Goal: Information Seeking & Learning: Learn about a topic

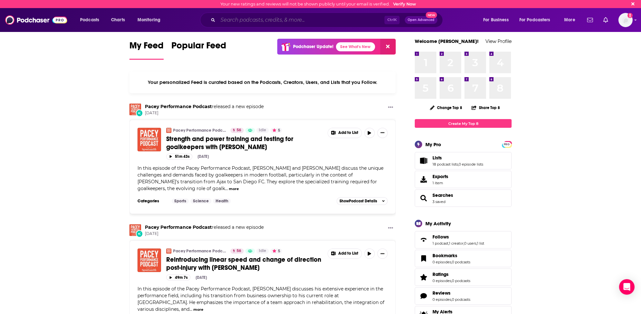
click at [259, 19] on input "Search podcasts, credits, & more..." at bounding box center [301, 20] width 167 height 10
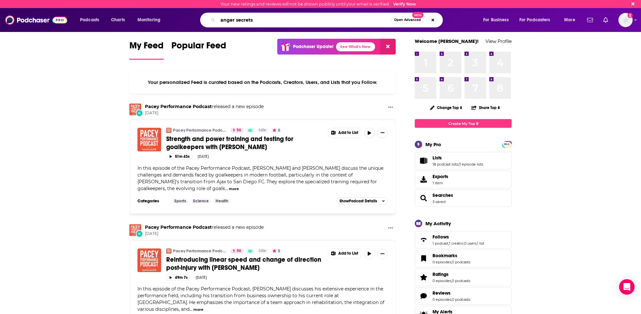
type input "anger secrets"
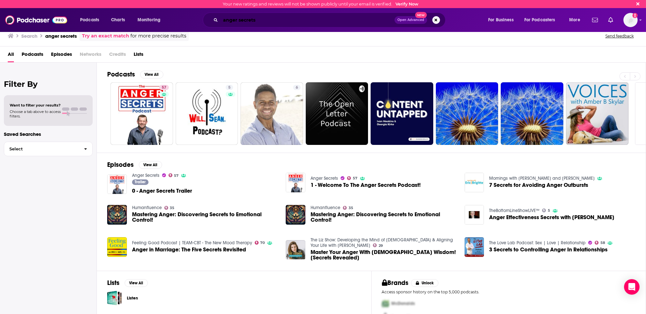
click at [244, 20] on input "anger secrets" at bounding box center [308, 20] width 174 height 10
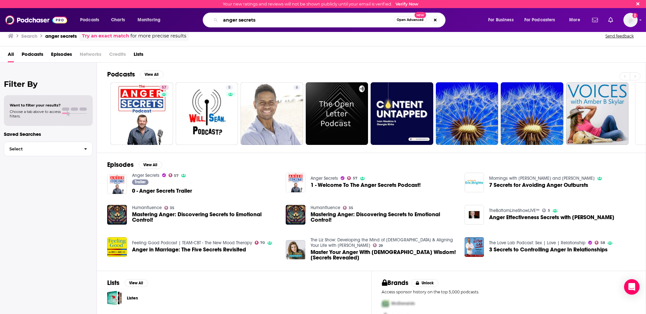
click at [244, 20] on input "anger secrets" at bounding box center [307, 20] width 173 height 10
type input "the new man"
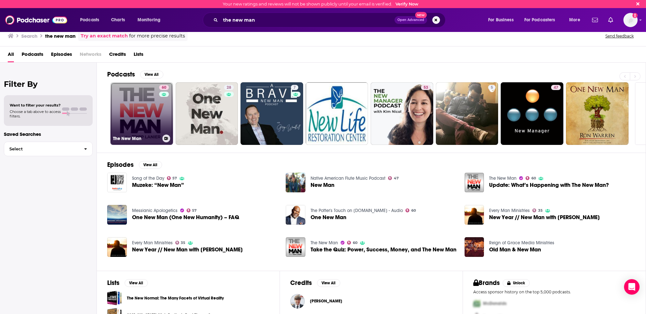
click at [130, 115] on link "60 The New Man" at bounding box center [141, 113] width 63 height 63
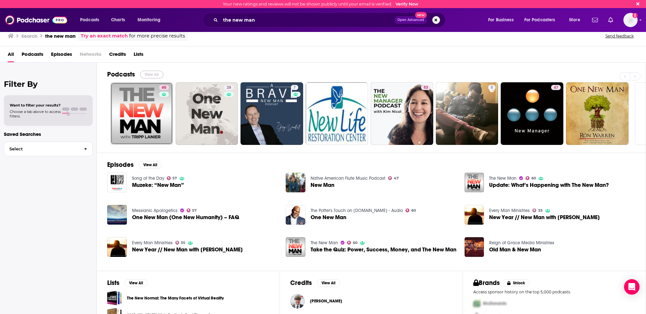
click at [156, 72] on button "View All" at bounding box center [151, 75] width 23 height 8
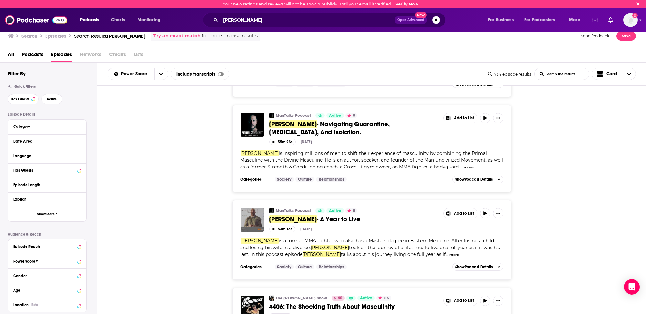
scroll to position [1416, 0]
